Goal: Task Accomplishment & Management: Manage account settings

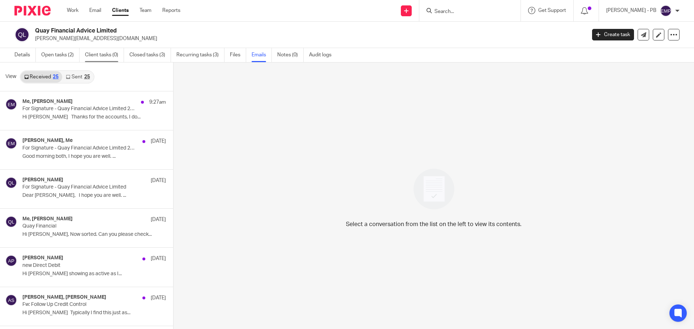
scroll to position [1, 0]
click at [96, 11] on link "Email" at bounding box center [95, 10] width 12 height 7
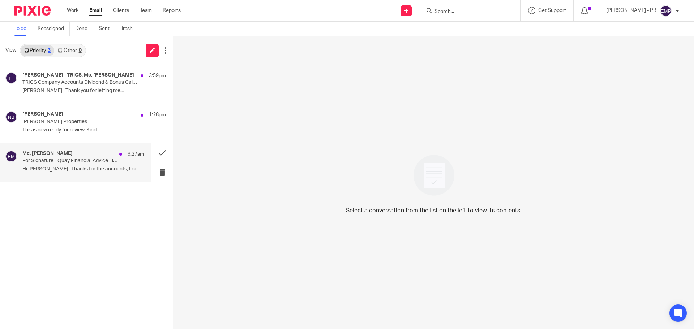
click at [69, 165] on div "Me, [PERSON_NAME] 9:27am For Signature - Quay Financial Advice Limited 2025 Hi …" at bounding box center [83, 163] width 122 height 24
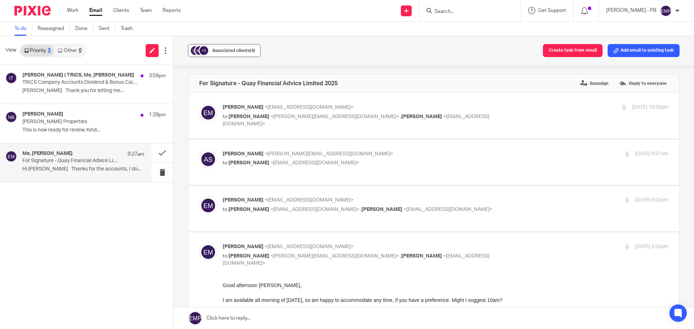
click at [236, 56] on button "+2 Associated clients (4)" at bounding box center [224, 50] width 73 height 13
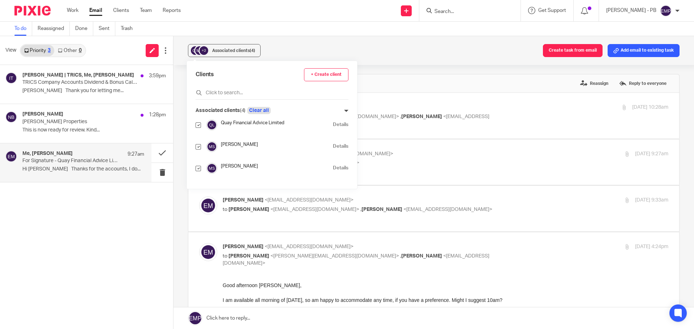
click at [256, 112] on button "Clear all" at bounding box center [258, 110] width 23 height 7
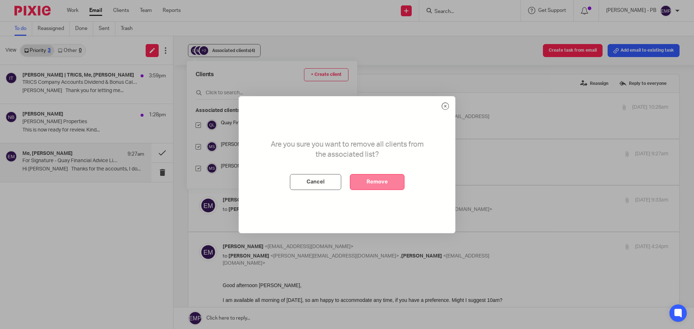
click at [376, 181] on button "Remove" at bounding box center [377, 182] width 55 height 16
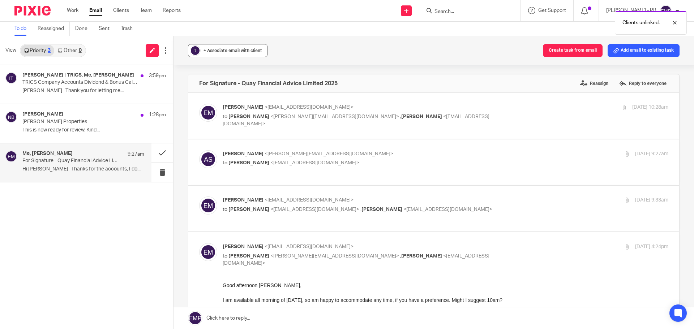
click at [249, 53] on div "+ Associate email with client" at bounding box center [233, 50] width 59 height 7
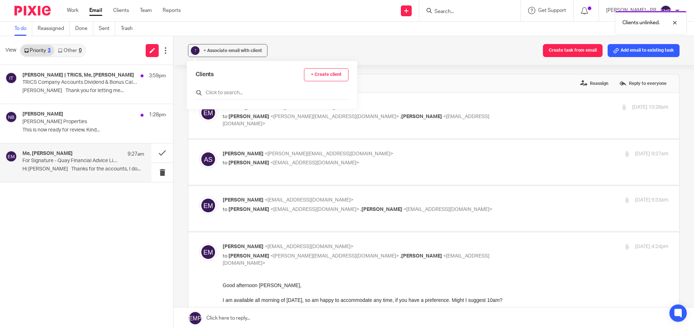
click at [236, 92] on input "text" at bounding box center [272, 92] width 153 height 7
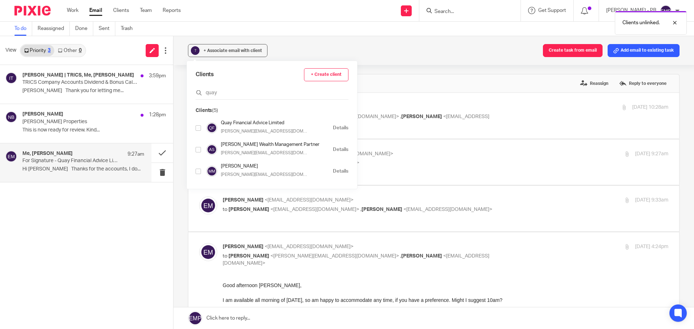
type input "quay"
click at [196, 130] on input "checkbox" at bounding box center [198, 127] width 5 height 5
checkbox input "true"
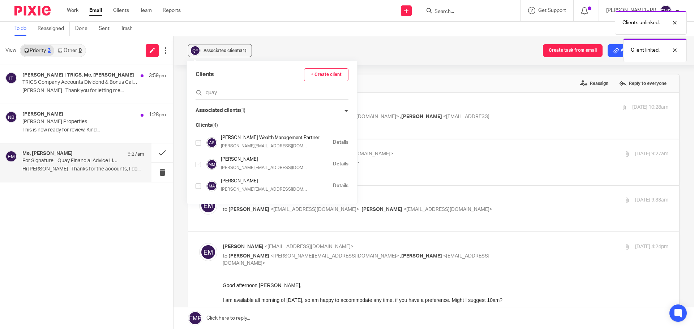
click at [200, 141] on input "checkbox" at bounding box center [198, 142] width 5 height 5
checkbox input "true"
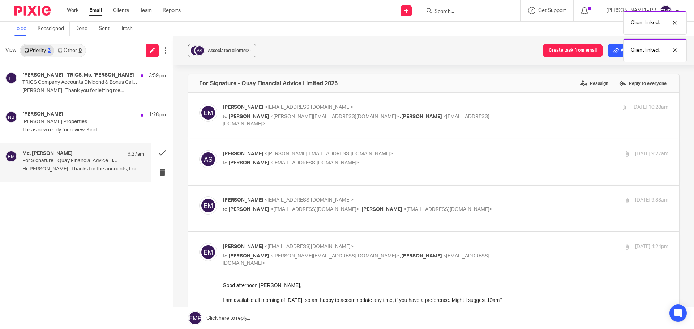
click at [178, 138] on div "Associated clients (2) Create task from email Add email to existing task For Si…" at bounding box center [434, 182] width 521 height 293
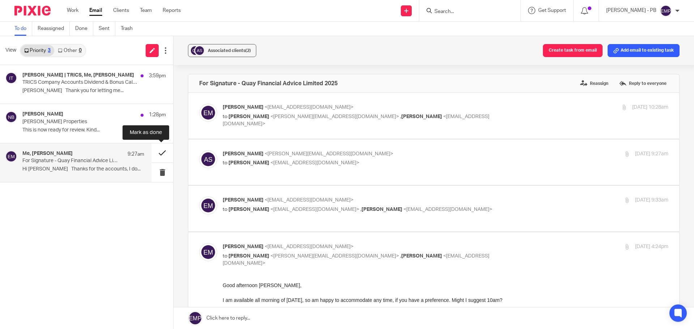
click at [159, 156] on button at bounding box center [162, 153] width 22 height 19
